Goal: Use online tool/utility: Utilize a website feature to perform a specific function

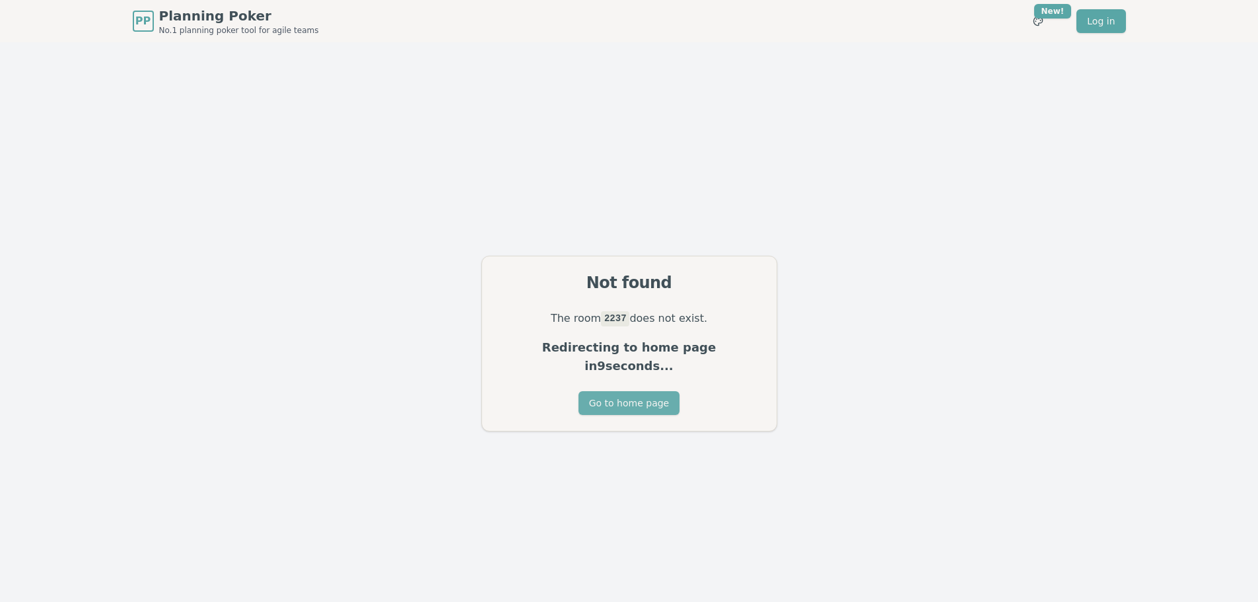
click at [618, 391] on button "Go to home page" at bounding box center [629, 403] width 101 height 24
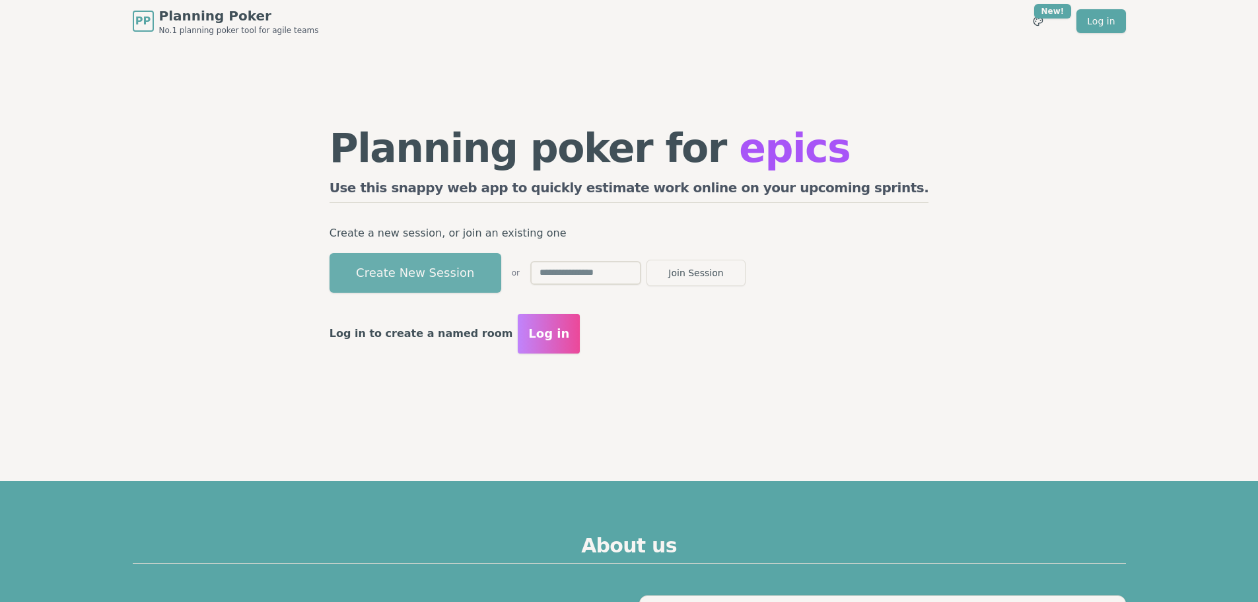
click at [482, 270] on button "Create New Session" at bounding box center [416, 273] width 172 height 40
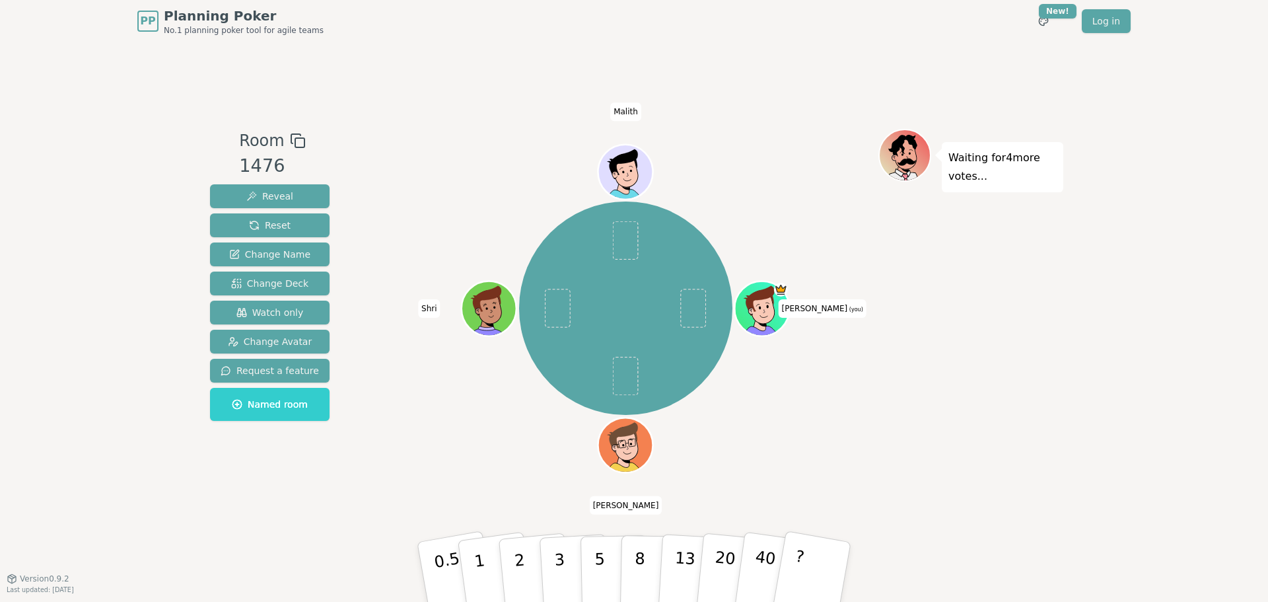
click at [1019, 283] on div "Waiting for 4 more votes..." at bounding box center [971, 310] width 185 height 363
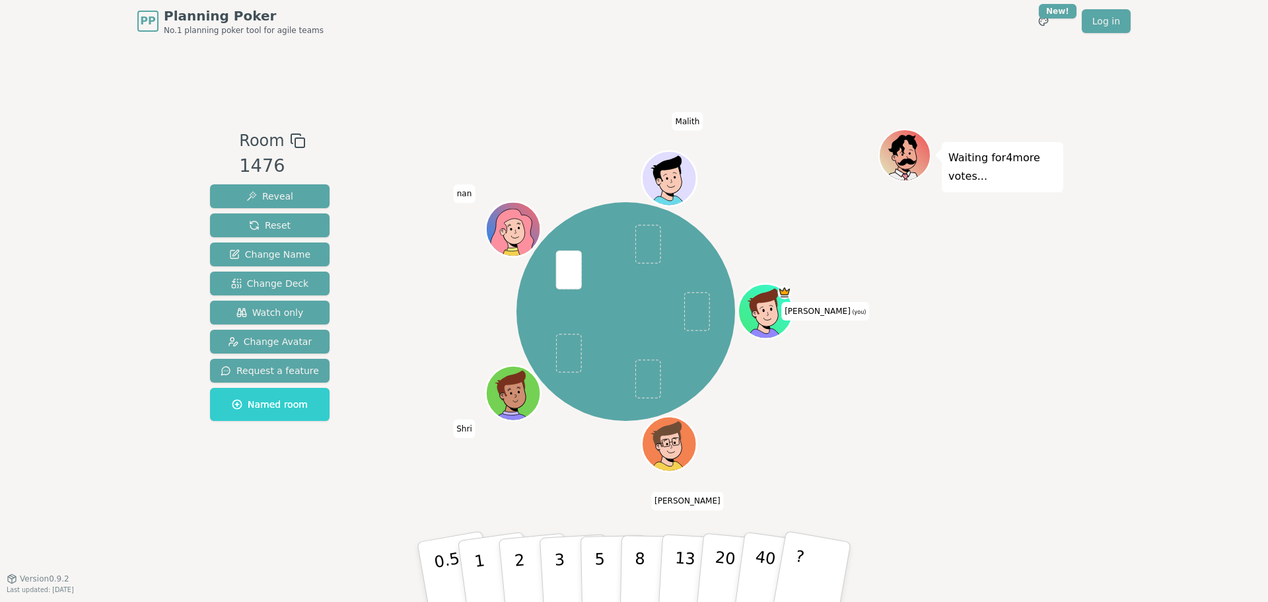
click at [933, 279] on div "Waiting for 4 more votes..." at bounding box center [971, 310] width 185 height 363
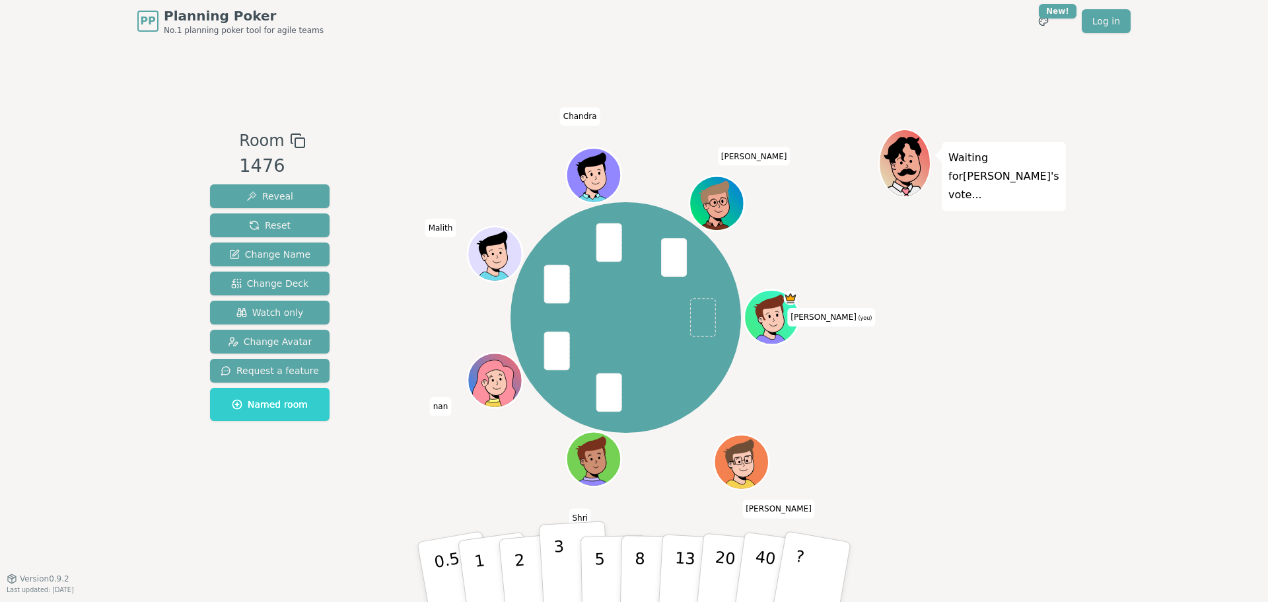
click at [562, 561] on p "3" at bounding box center [561, 573] width 15 height 72
